Goal: Task Accomplishment & Management: Complete application form

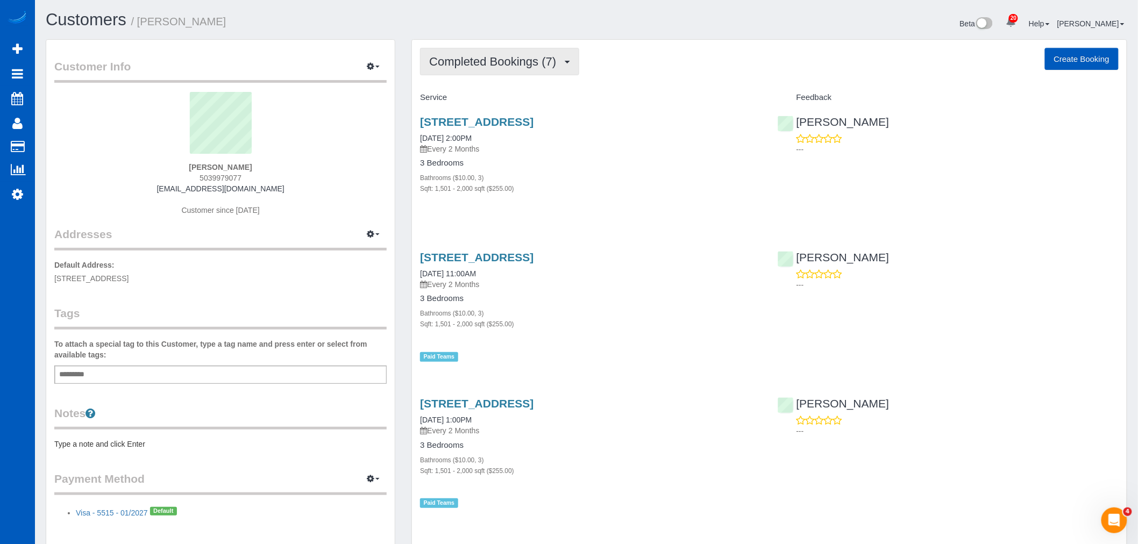
click at [519, 62] on span "Completed Bookings (7)" at bounding box center [495, 61] width 132 height 13
click at [487, 97] on link "Upcoming Bookings (11)" at bounding box center [477, 101] width 113 height 14
click at [488, 58] on span "Upcoming Bookings (11)" at bounding box center [496, 61] width 135 height 13
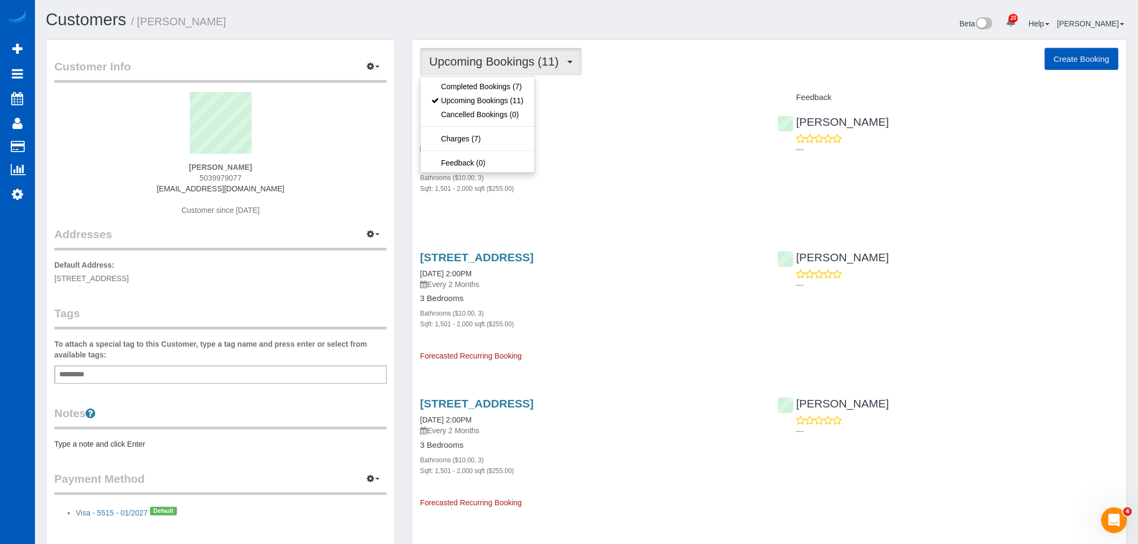
click at [637, 175] on div "Bathrooms ($10.00, 3)" at bounding box center [590, 177] width 341 height 11
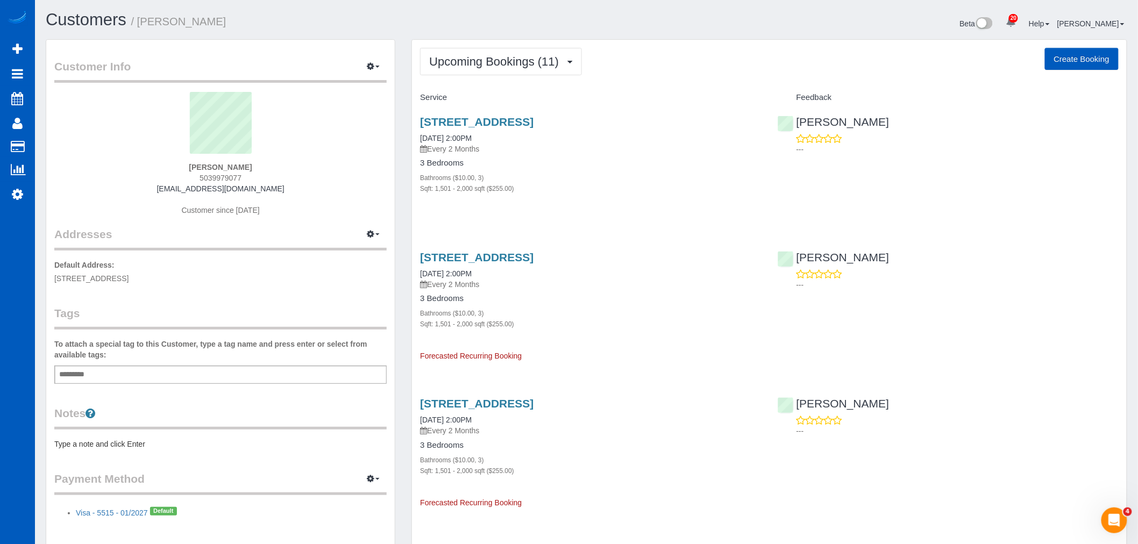
click at [1082, 59] on button "Create Booking" at bounding box center [1082, 59] width 74 height 23
select select "OR"
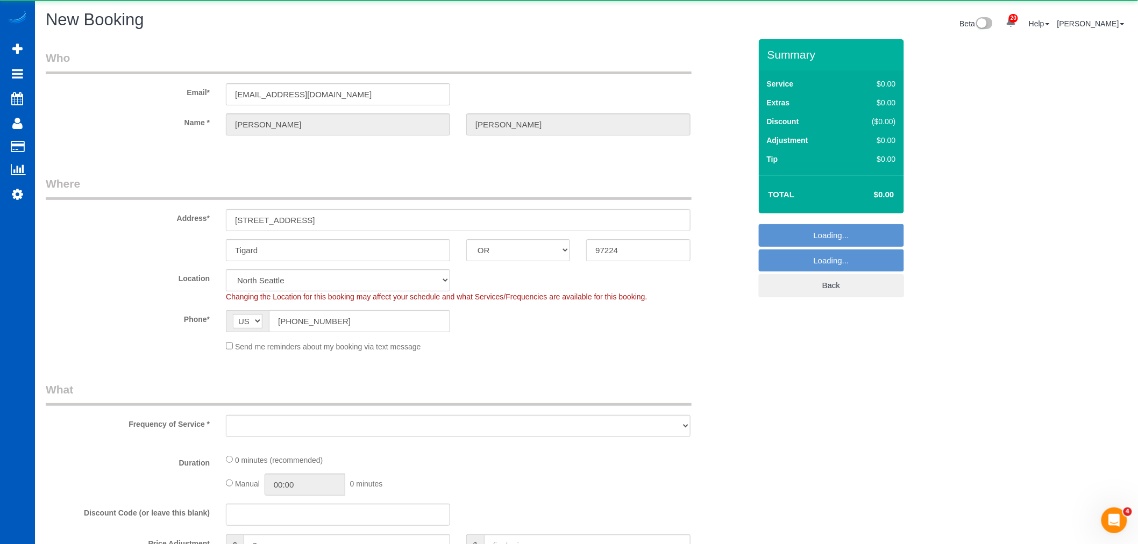
select select "object:17250"
select select "199"
select select "object:17510"
select select "34"
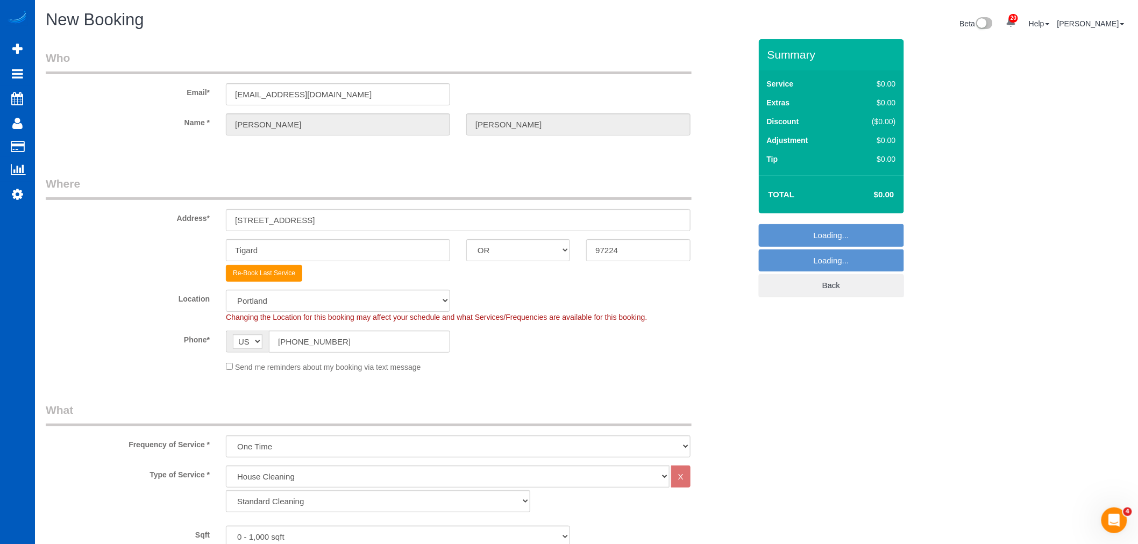
select select "object:17688"
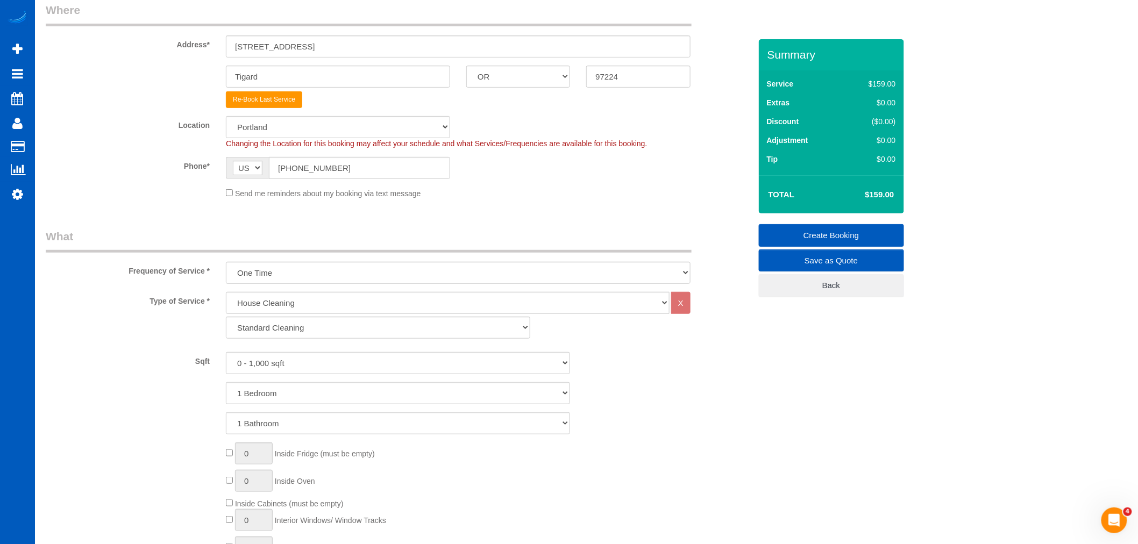
scroll to position [179, 0]
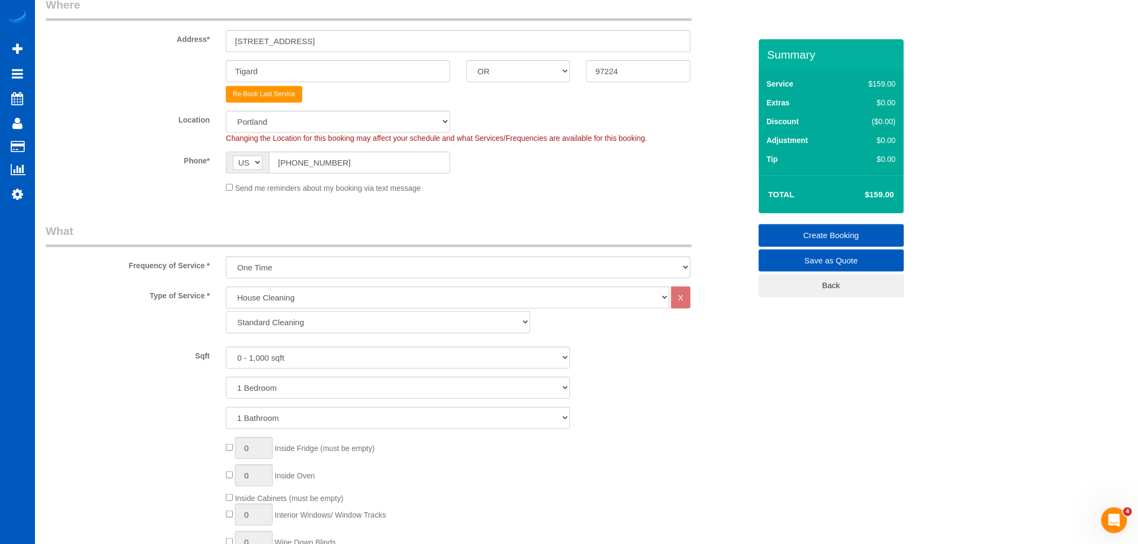
click at [316, 329] on select "Standard Cleaning Deep Cleaning Move In/ Out Cleaning" at bounding box center [378, 322] width 304 height 22
click at [307, 320] on select "Standard Cleaning Deep Cleaning Move In/ Out Cleaning" at bounding box center [378, 322] width 304 height 22
select select "368"
click at [226, 312] on select "Standard Cleaning Deep Cleaning Move In/ Out Cleaning" at bounding box center [378, 322] width 304 height 22
click at [270, 339] on div "House Cleaning X Standard Cleaning Deep Cleaning Move In/ Out Cleaning" at bounding box center [458, 313] width 481 height 52
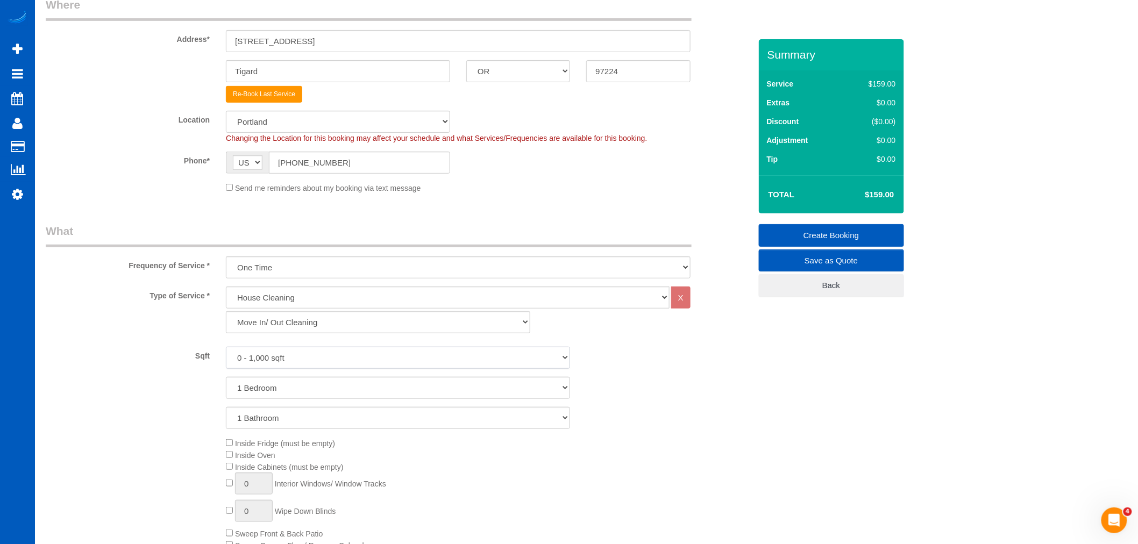
click at [270, 357] on select "0 - 1,000 sqft 1,001 - 1,500 sqft 1,501 - 2,000 sqft 2,001 - 2,500 sqft 2,501 -…" at bounding box center [398, 358] width 344 height 22
select select "1501"
click at [226, 347] on select "0 - 1,000 sqft 1,001 - 1,500 sqft 1,501 - 2,000 sqft 2,001 - 2,500 sqft 2,501 -…" at bounding box center [398, 358] width 344 height 22
click at [297, 391] on select "1 Bedroom 2 Bedrooms 3 Bedrooms 4 Bedrooms 5 Bedrooms 6 Bedrooms 7 Bedrooms" at bounding box center [398, 388] width 344 height 22
select select "3"
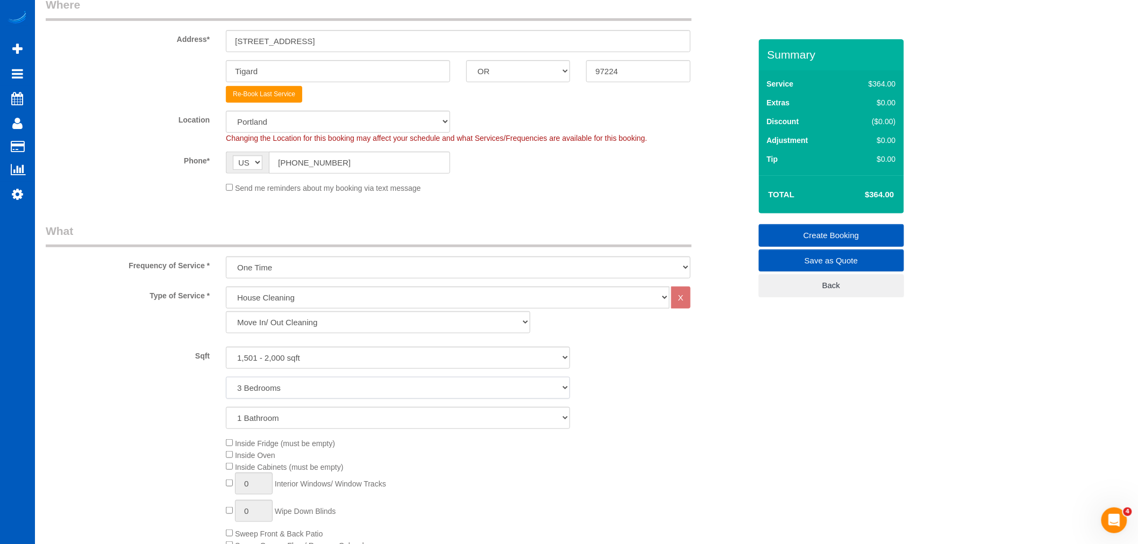
click at [226, 377] on select "1 Bedroom 2 Bedrooms 3 Bedrooms 4 Bedrooms 5 Bedrooms 6 Bedrooms 7 Bedrooms" at bounding box center [398, 388] width 344 height 22
click at [271, 400] on div "Sqft 0 - 1,000 sqft 1,001 - 1,500 sqft 1,501 - 2,000 sqft 2,001 - 2,500 sqft 2,…" at bounding box center [398, 388] width 705 height 82
click at [266, 417] on select "1 Bathroom 2 Bathrooms 3 Bathrooms 4 Bathrooms 5 Bathrooms 6 Bathrooms 7 Bathro…" at bounding box center [398, 418] width 344 height 22
click at [226, 408] on select "1 Bathroom 2 Bathrooms 3 Bathrooms 4 Bathrooms 5 Bathrooms 6 Bathrooms 7 Bathro…" at bounding box center [398, 418] width 344 height 22
click at [265, 422] on select "1 Bathroom 2 Bathrooms 3 Bathrooms 4 Bathrooms 5 Bathrooms 6 Bathrooms 7 Bathro…" at bounding box center [398, 418] width 344 height 22
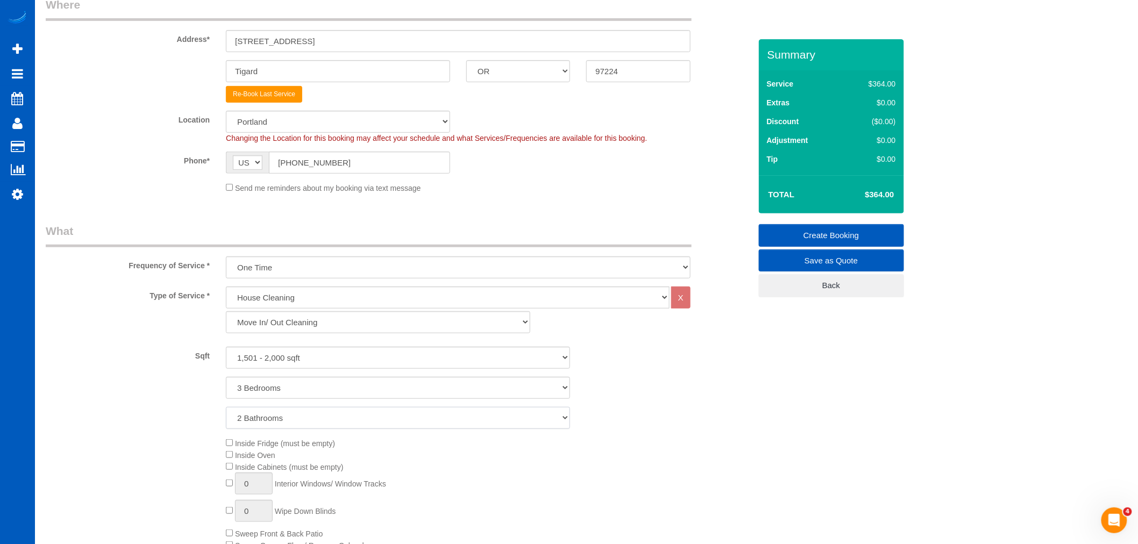
select select "3"
click at [226, 408] on select "1 Bathroom 2 Bathrooms 3 Bathrooms 4 Bathrooms 5 Bathrooms 6 Bathrooms 7 Bathro…" at bounding box center [398, 418] width 344 height 22
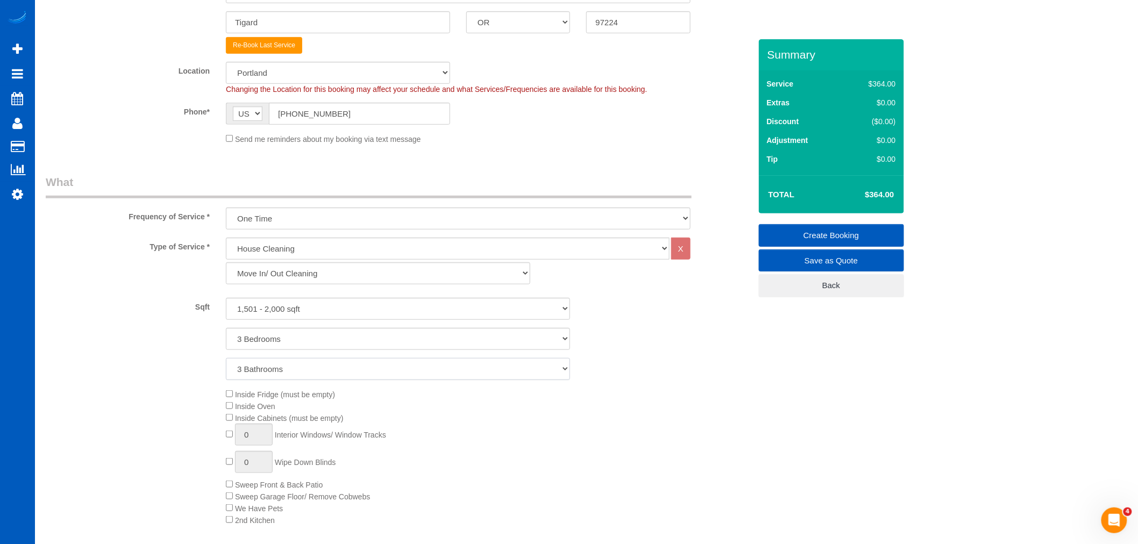
scroll to position [298, 0]
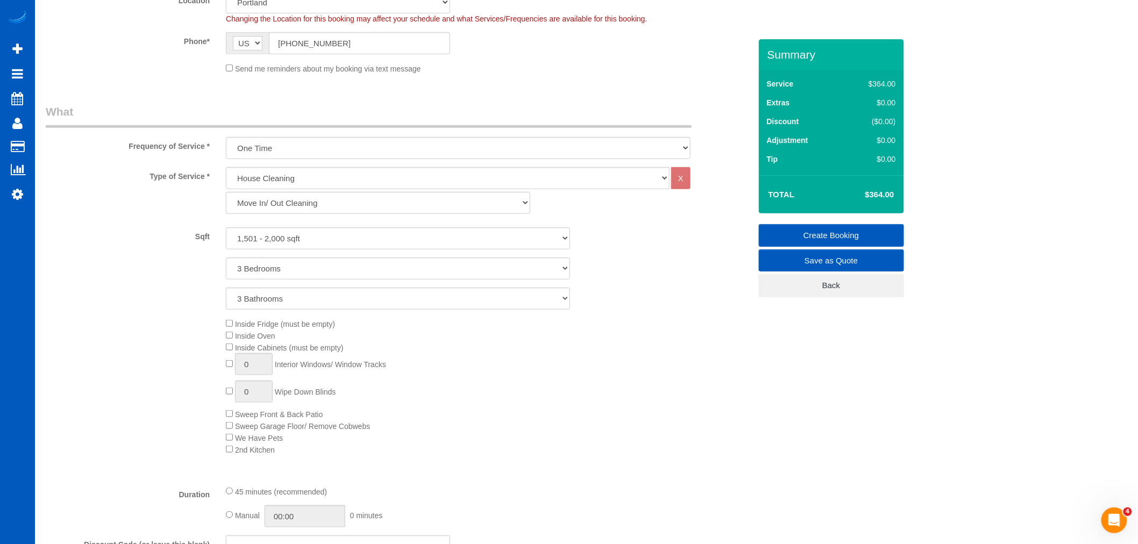
click at [230, 332] on div "Inside Fridge (must be empty) Inside Oven Inside Cabinets (must be empty) 0 Int…" at bounding box center [488, 387] width 540 height 138
click at [224, 337] on div "Inside Fridge (must be empty) Inside Oven Inside Cabinets (must be empty) 0 Int…" at bounding box center [488, 387] width 540 height 138
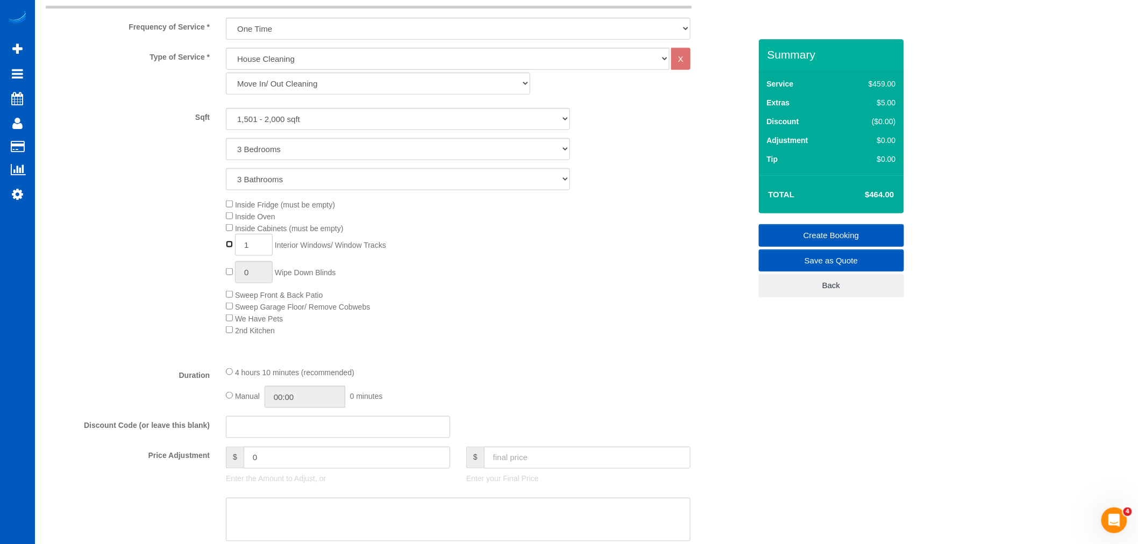
scroll to position [358, 0]
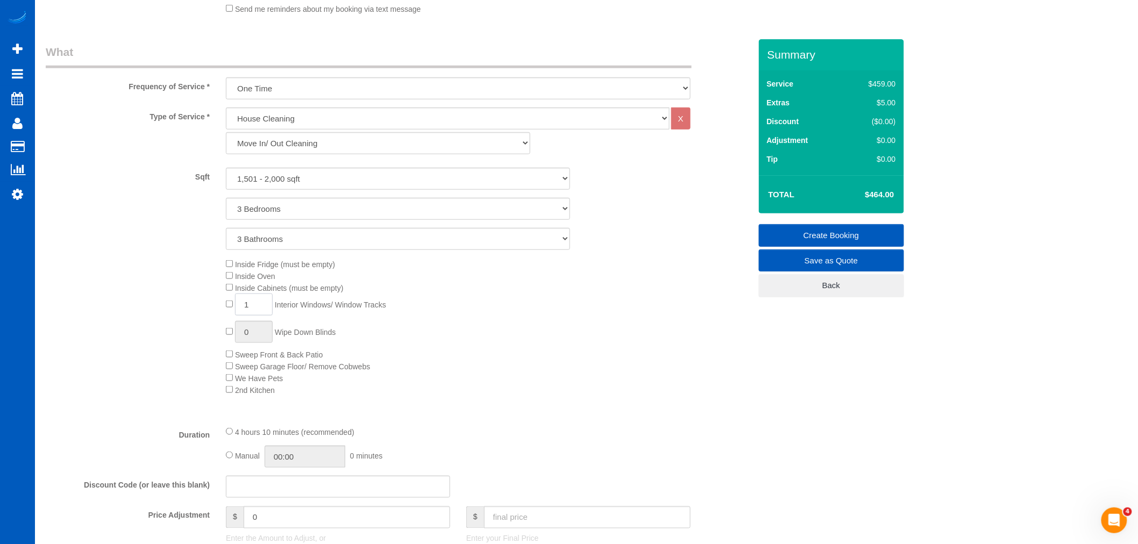
click at [250, 305] on input "1" at bounding box center [254, 305] width 38 height 22
type input "15"
click at [491, 313] on div "Inside Fridge (must be empty) Inside Oven Inside Cabinets (must be empty) 15 In…" at bounding box center [488, 327] width 540 height 138
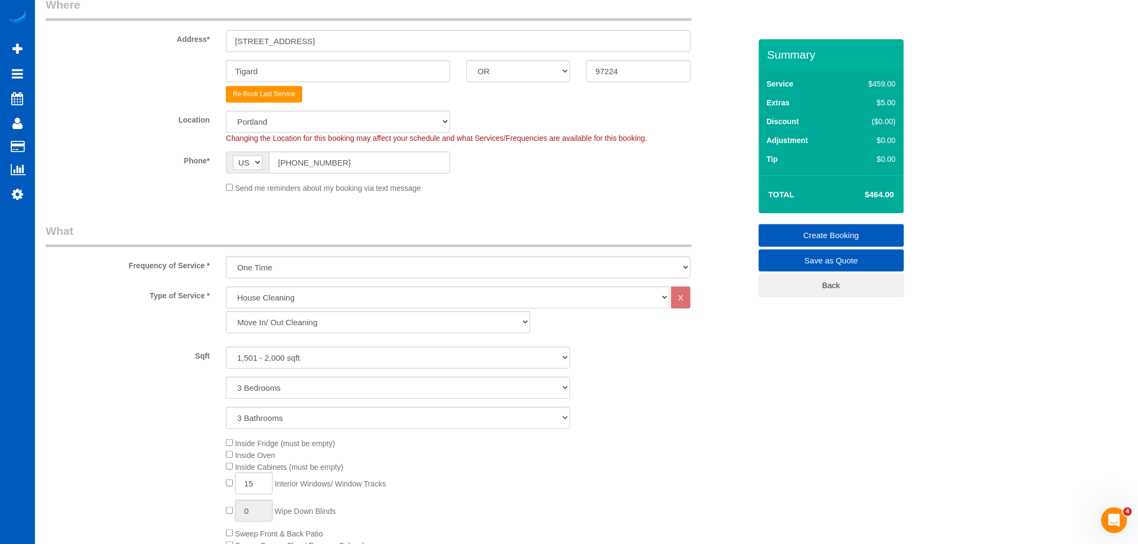
scroll to position [119, 0]
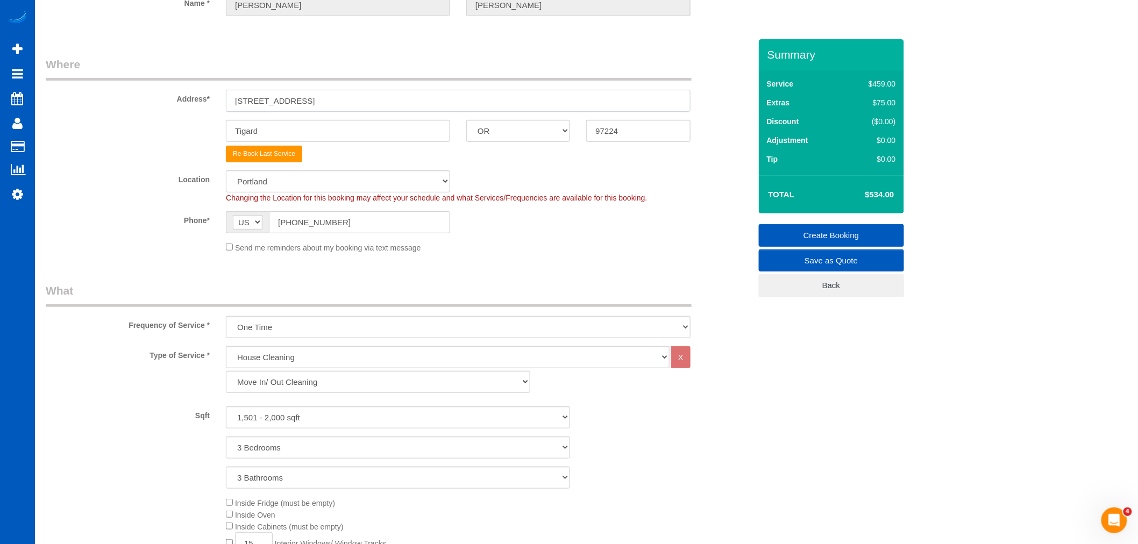
drag, startPoint x: 343, startPoint y: 98, endPoint x: 176, endPoint y: 98, distance: 166.7
click at [176, 98] on div "Address* [STREET_ADDRESS]" at bounding box center [398, 83] width 721 height 55
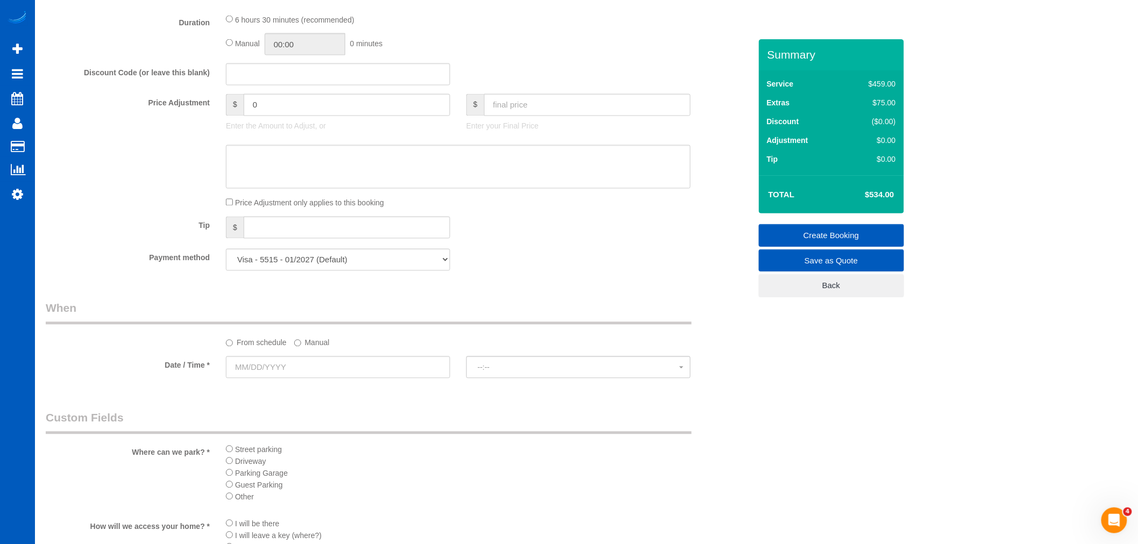
scroll to position [836, 0]
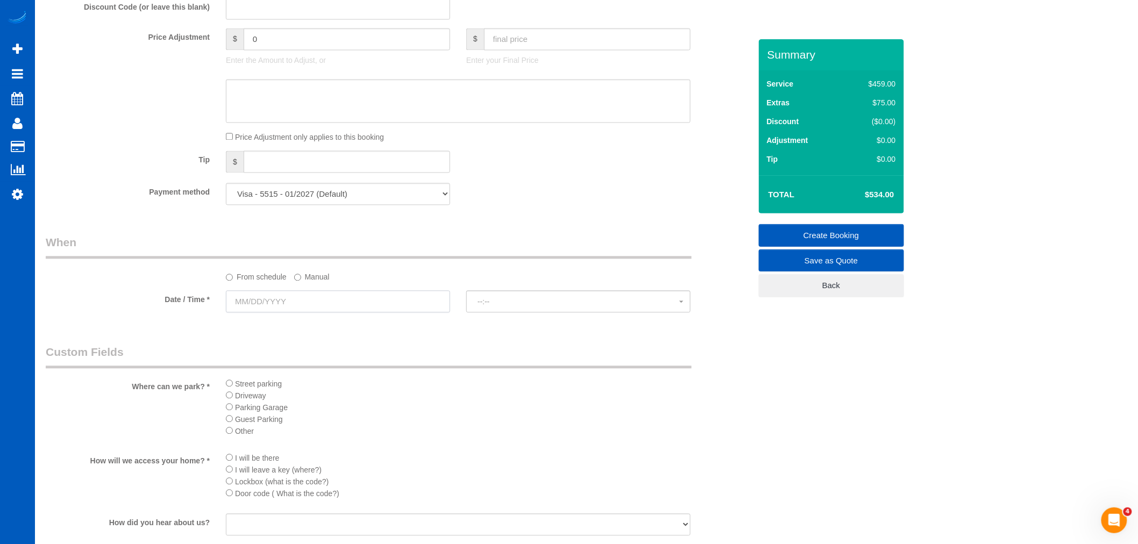
click at [262, 305] on input "text" at bounding box center [338, 302] width 224 height 22
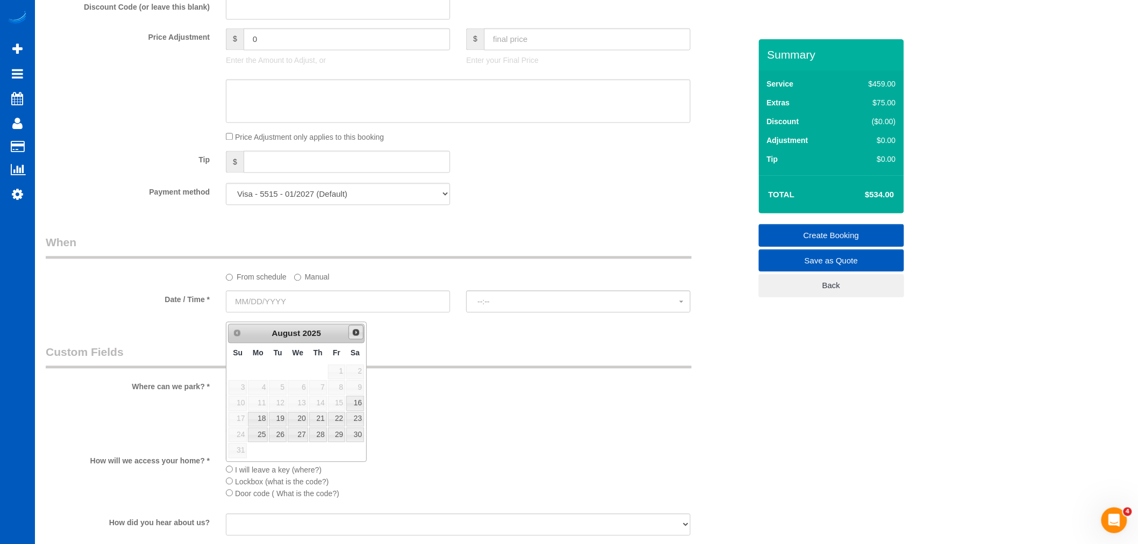
click at [352, 330] on span "Next" at bounding box center [356, 333] width 9 height 9
click at [340, 409] on link "19" at bounding box center [336, 403] width 17 height 15
type input "[DATE]"
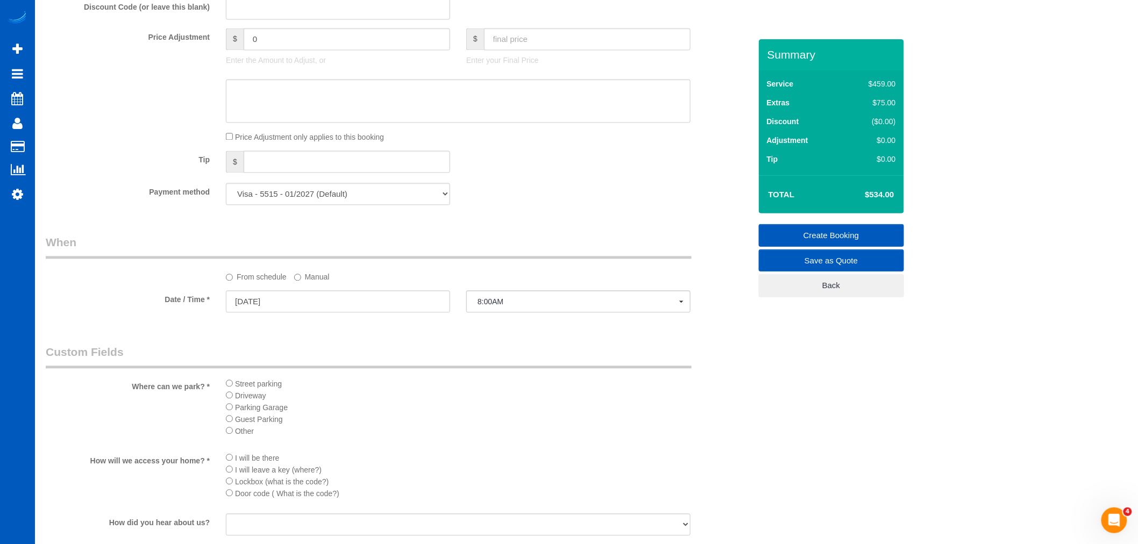
select select "spot169"
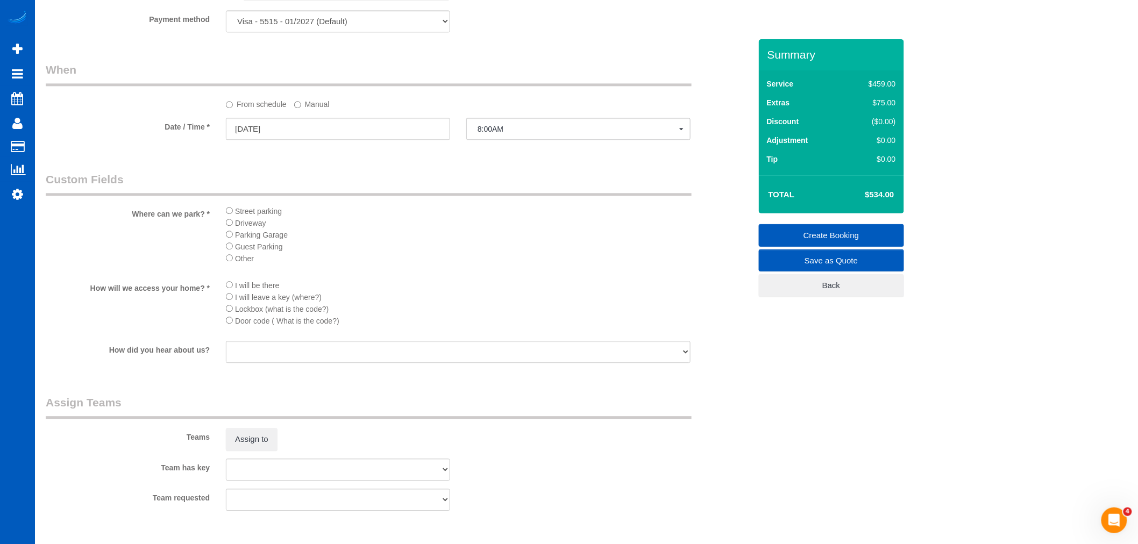
scroll to position [1015, 0]
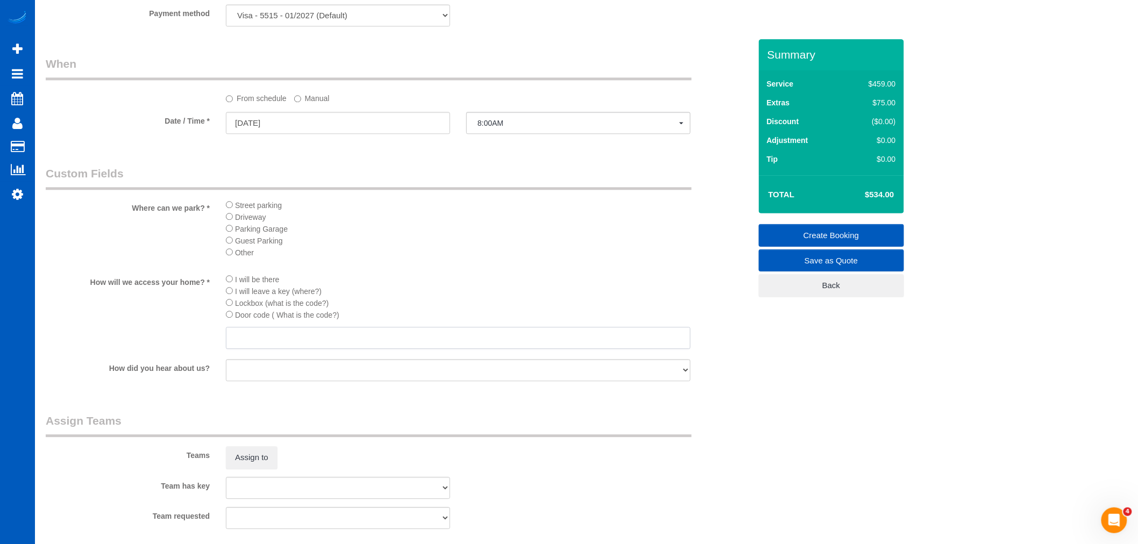
click at [251, 349] on input "text" at bounding box center [458, 338] width 465 height 22
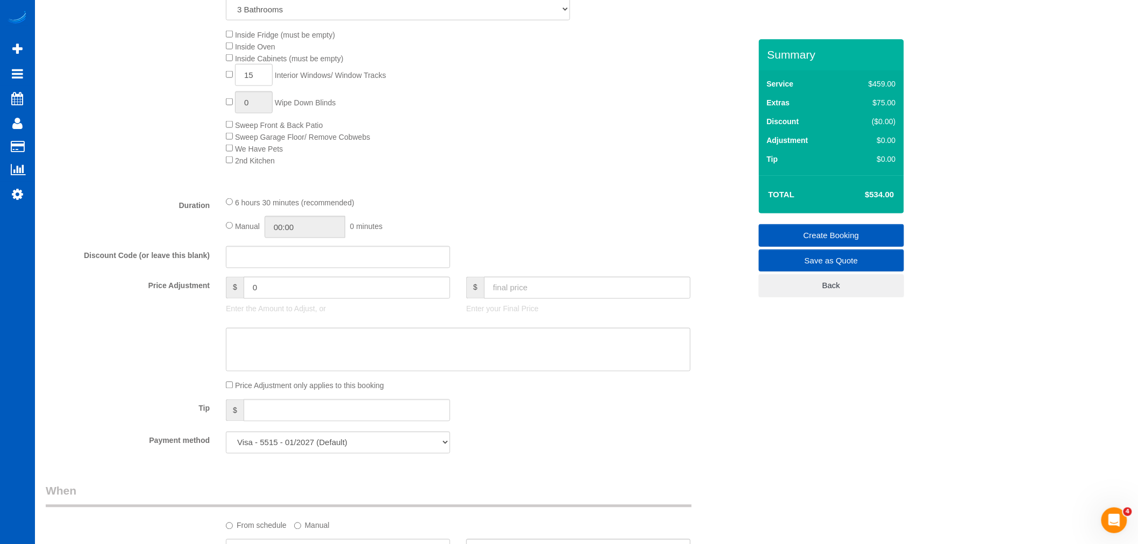
scroll to position [548, 0]
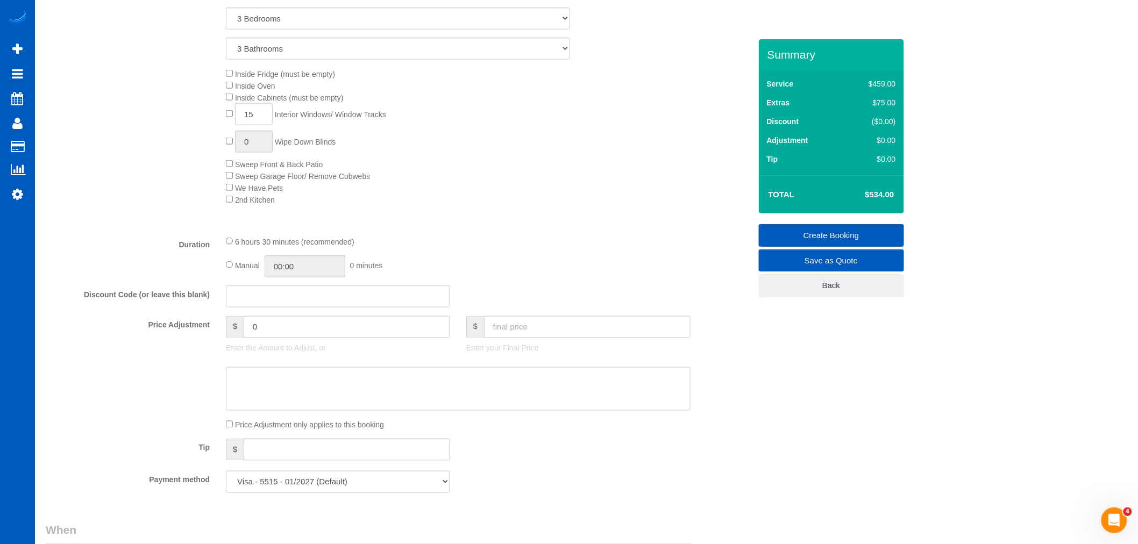
type input "will provide"
click at [558, 331] on input "text" at bounding box center [587, 327] width 206 height 22
select select "spot186"
type input "550"
type input "-24"
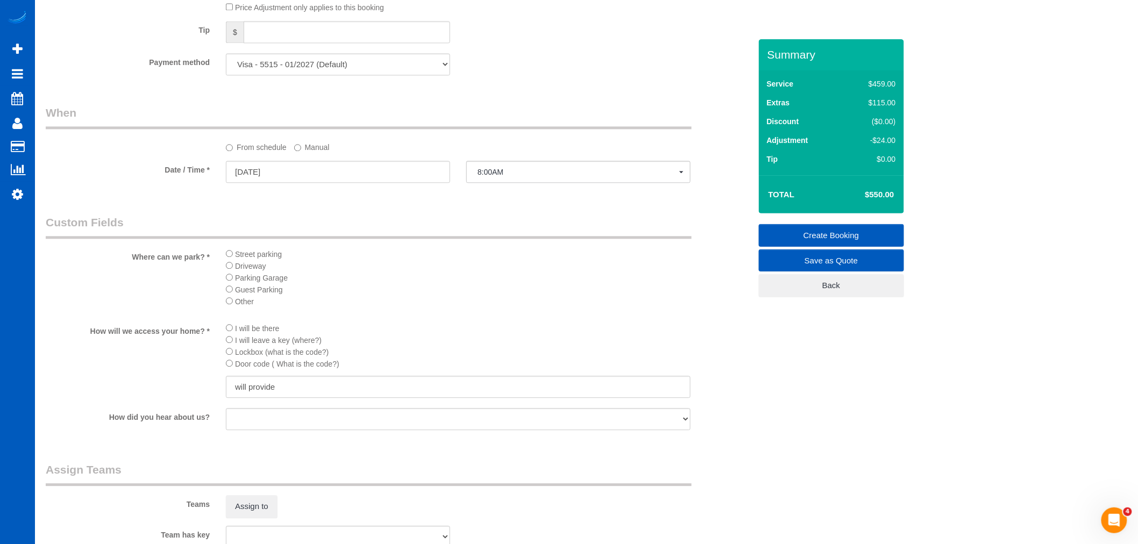
scroll to position [1265, 0]
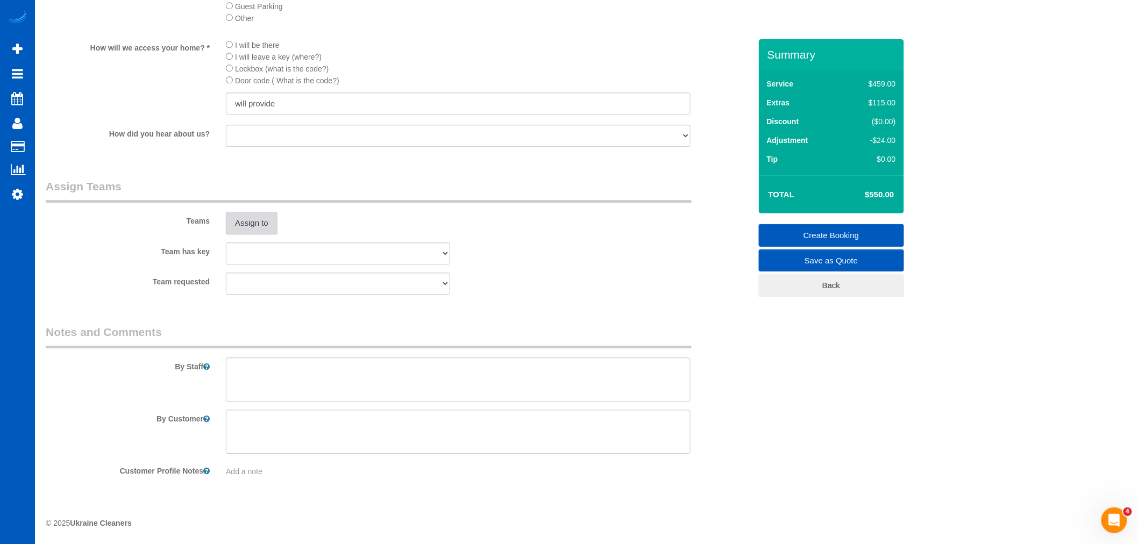
click at [255, 223] on button "Assign to" at bounding box center [252, 223] width 52 height 23
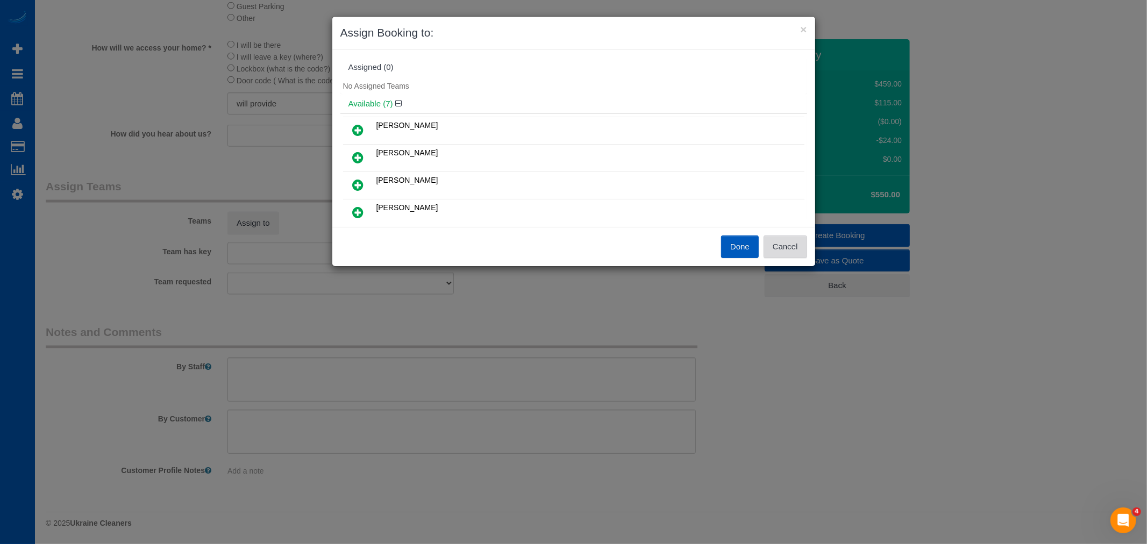
click at [787, 243] on button "Cancel" at bounding box center [786, 247] width 44 height 23
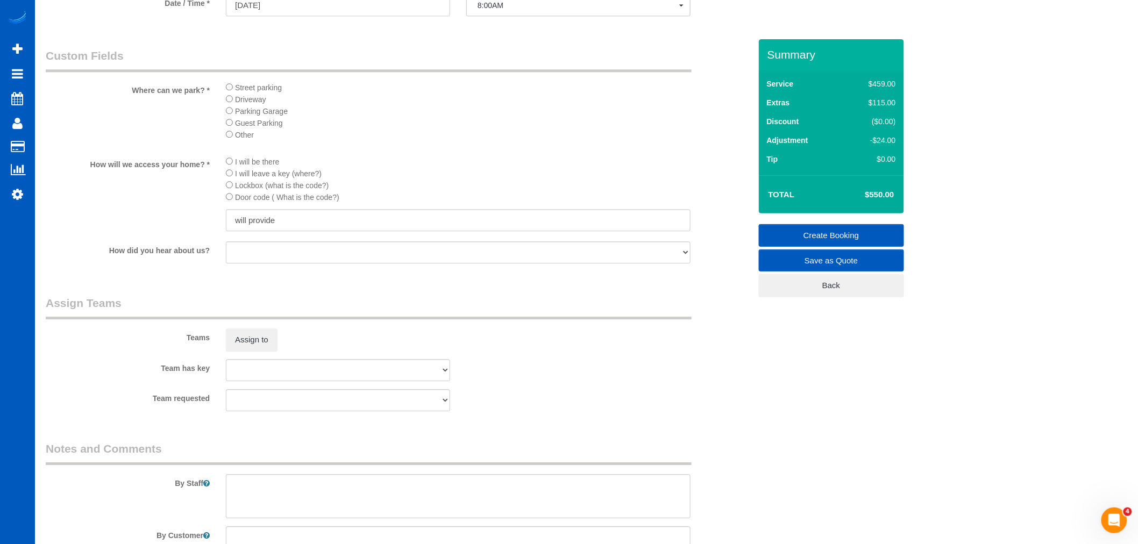
scroll to position [1135, 0]
click at [315, 508] on textarea at bounding box center [458, 494] width 465 height 44
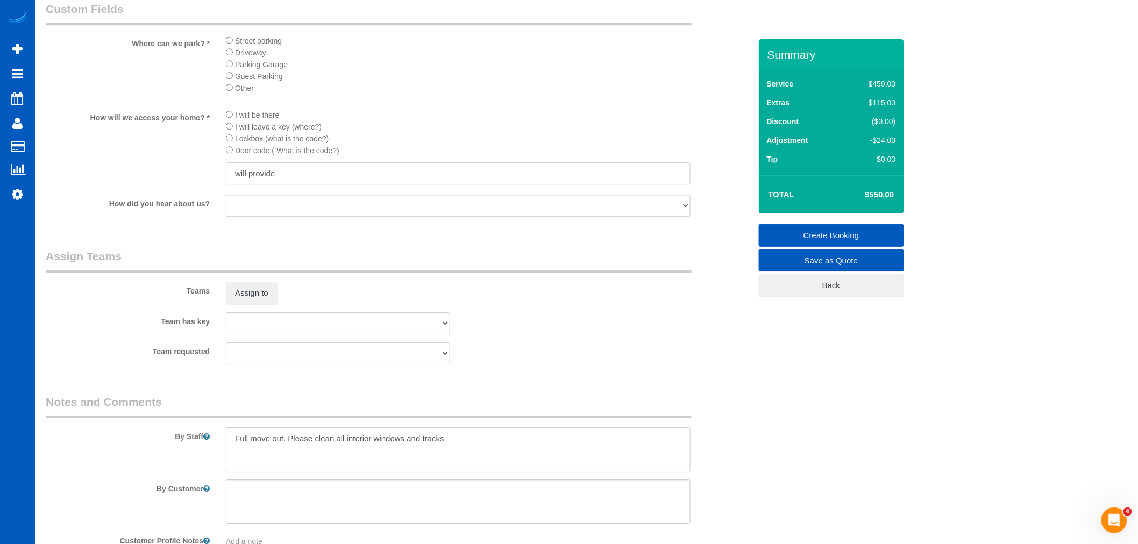
scroll to position [1255, 0]
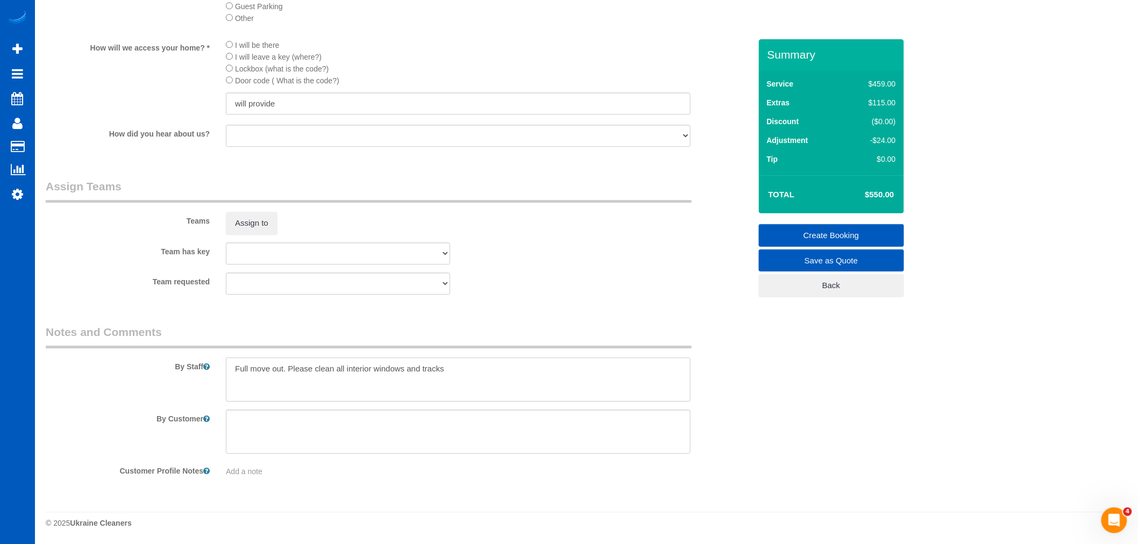
type textarea "Full move out. Please clean all interior windows and tracks"
click at [866, 233] on link "Create Booking" at bounding box center [831, 235] width 145 height 23
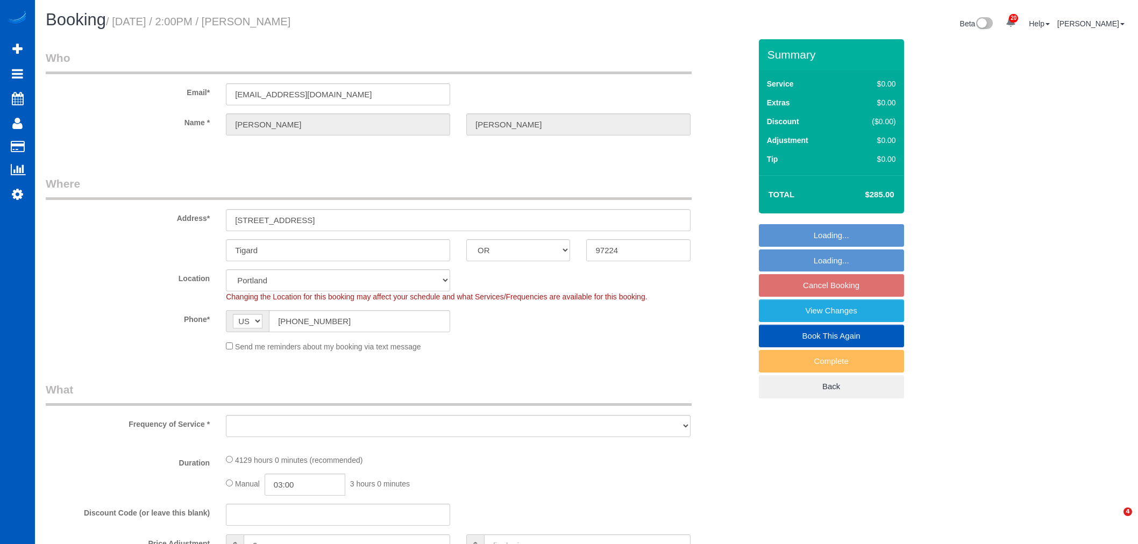
select select "OR"
select select "object:792"
select select "string:fspay-98b3ff09-7aad-4c7e-91ba-fdfdd6875c07"
select select "object:899"
select select "3"
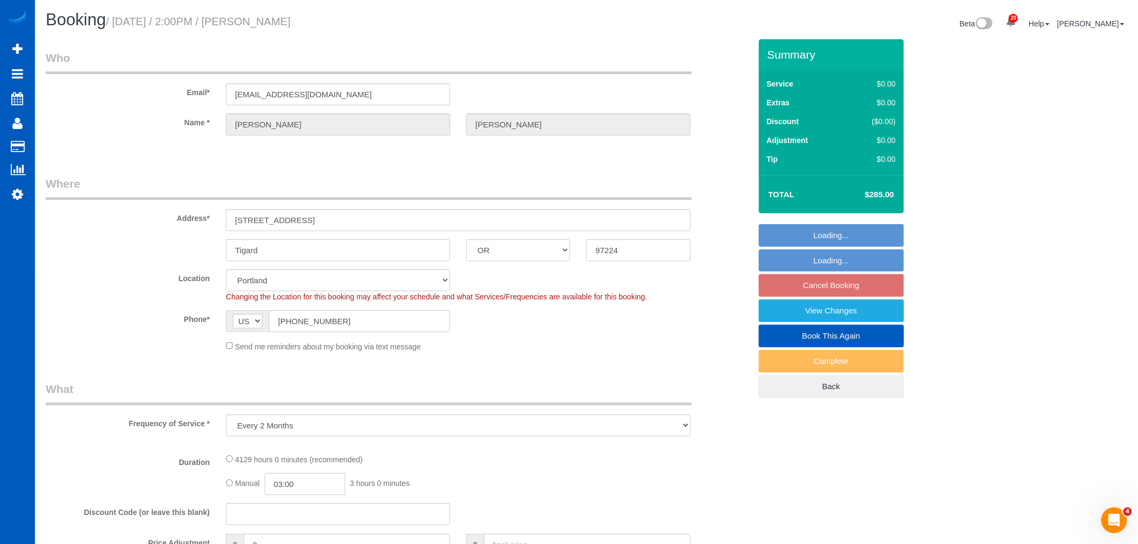
select select "1501"
select select "spot3"
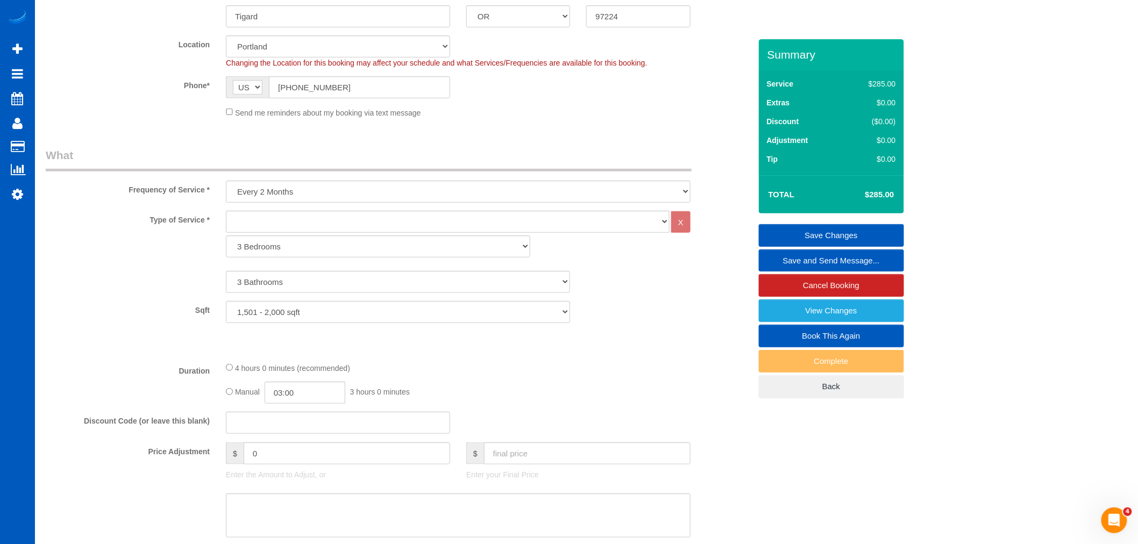
scroll to position [239, 0]
